Goal: Register for event/course

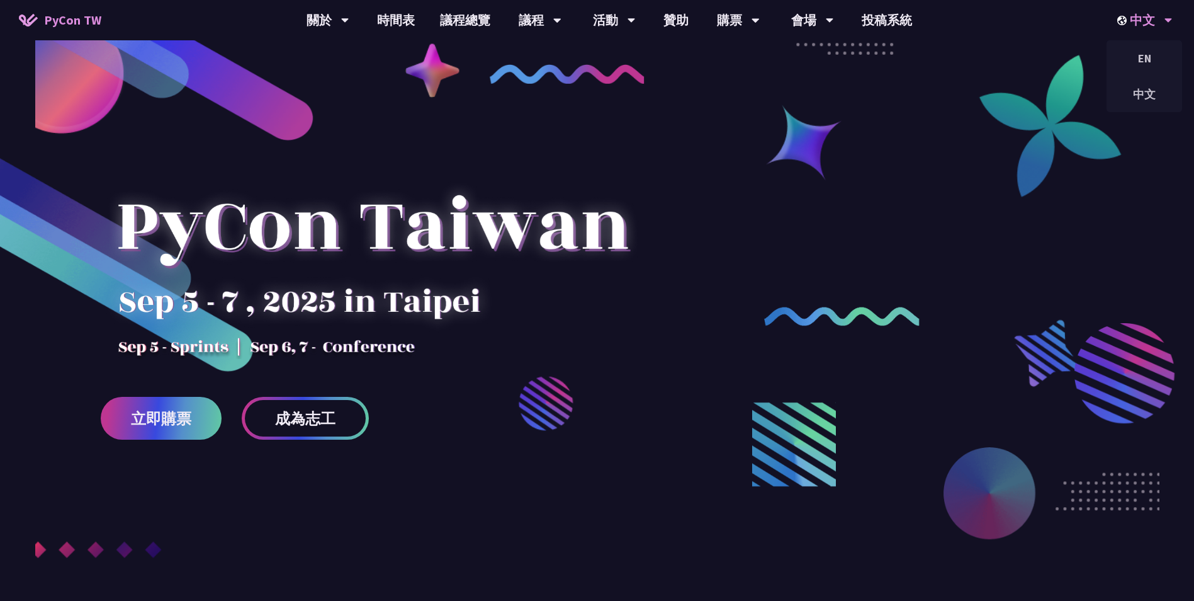
click at [1154, 18] on div "中文" at bounding box center [1144, 20] width 55 height 40
click at [1148, 56] on div "EN" at bounding box center [1145, 58] width 76 height 30
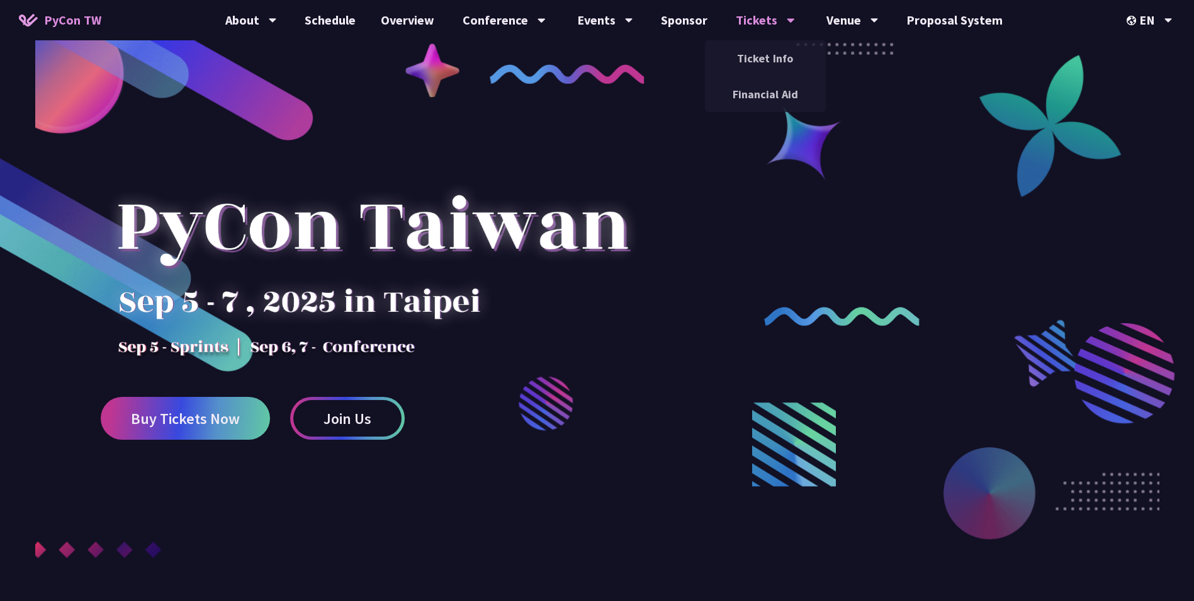
click at [775, 21] on div "Tickets" at bounding box center [765, 20] width 59 height 40
click at [319, 424] on link "Join Us" at bounding box center [347, 418] width 115 height 43
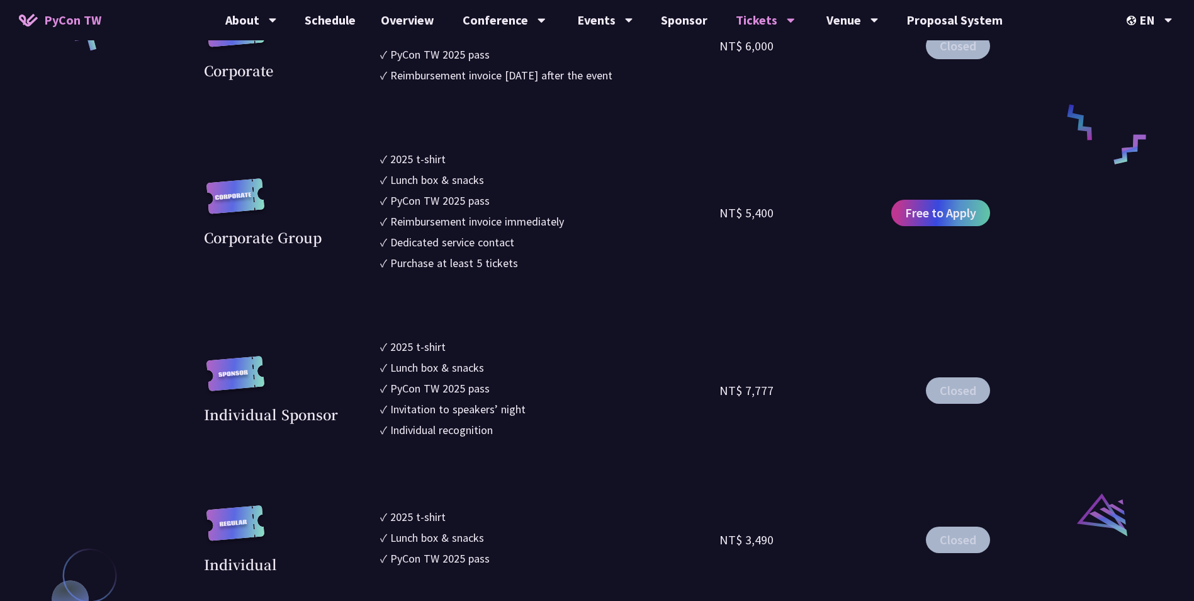
scroll to position [1049, 0]
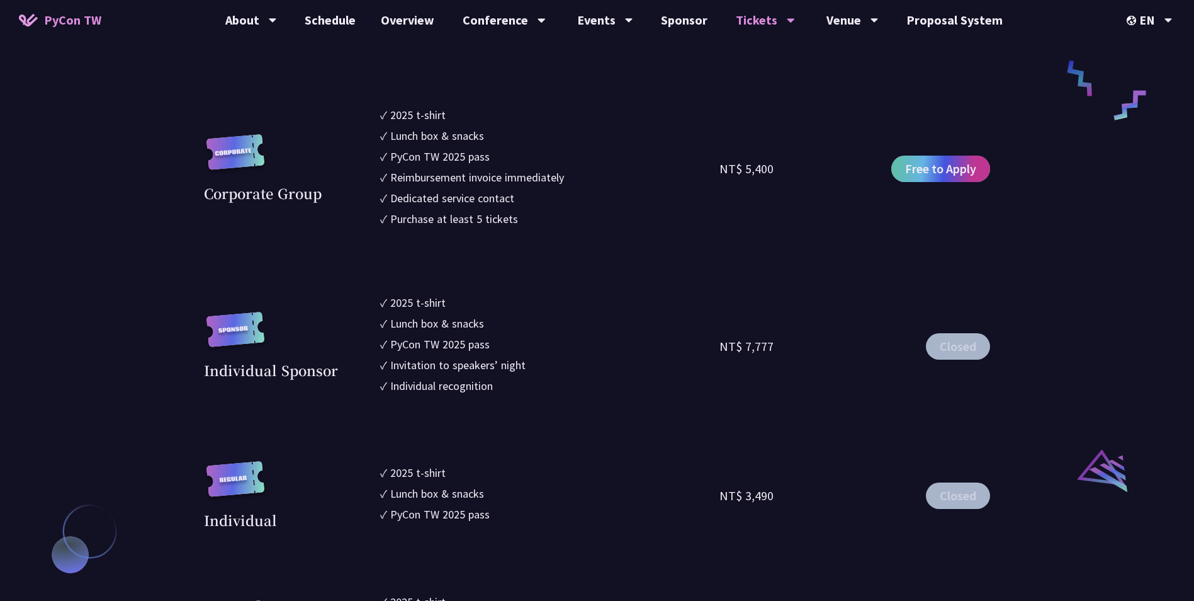
click at [905, 169] on link "Free to Apply" at bounding box center [940, 168] width 99 height 26
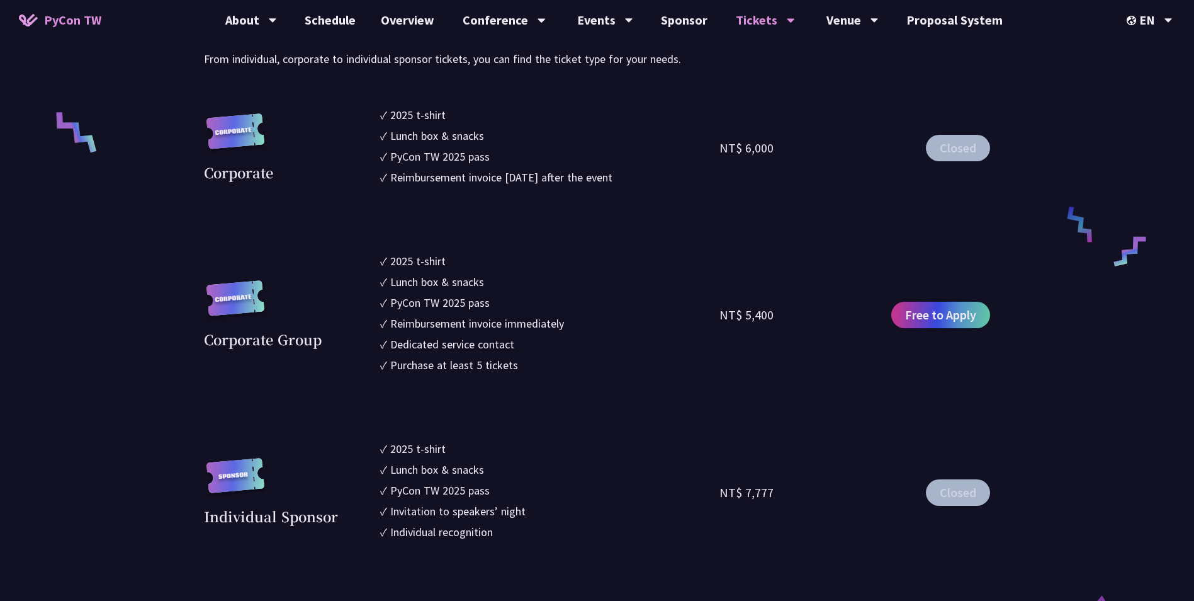
scroll to position [944, 0]
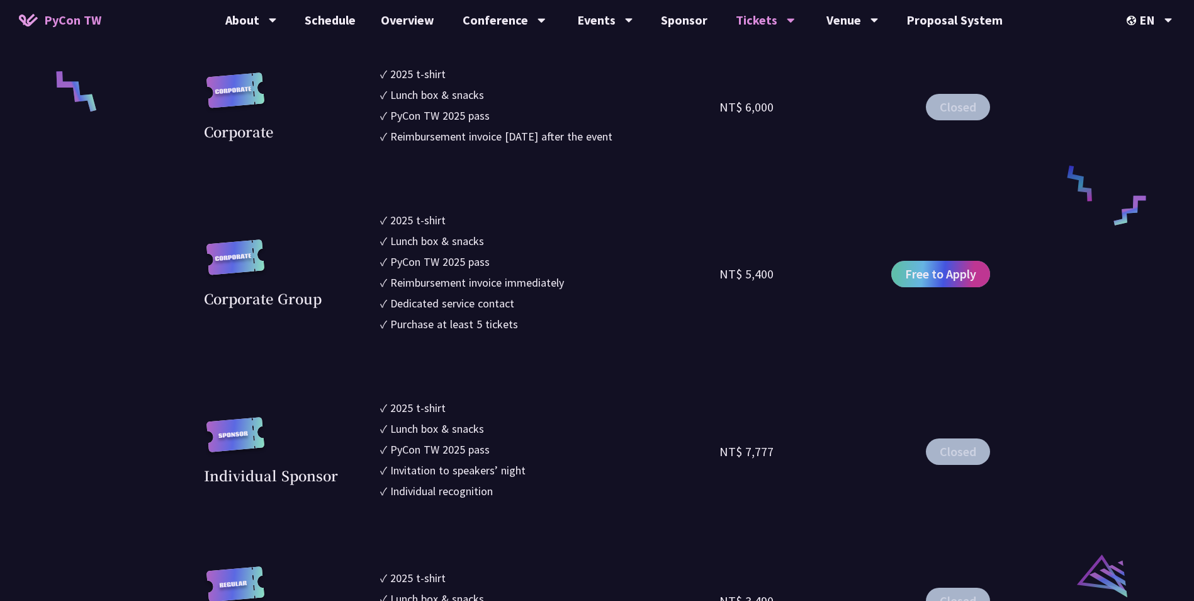
click at [931, 278] on span "Free to Apply" at bounding box center [940, 273] width 71 height 19
